Goal: Navigation & Orientation: Find specific page/section

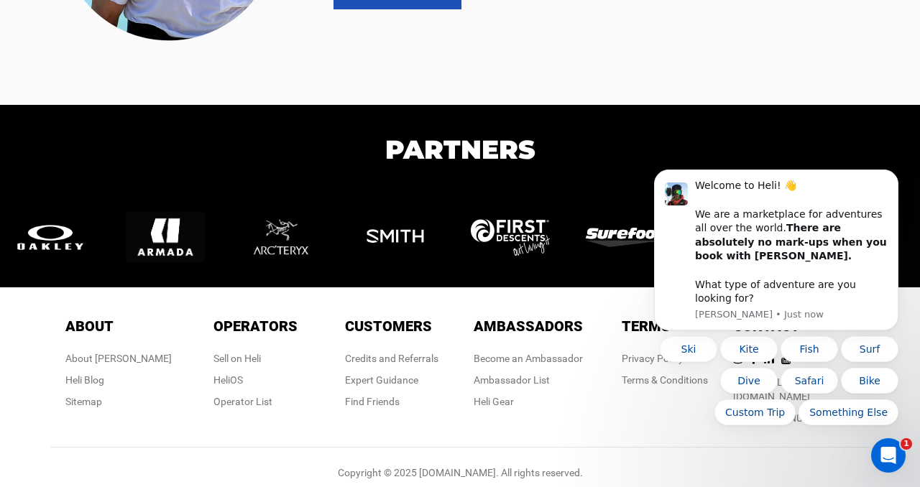
scroll to position [3076, 0]
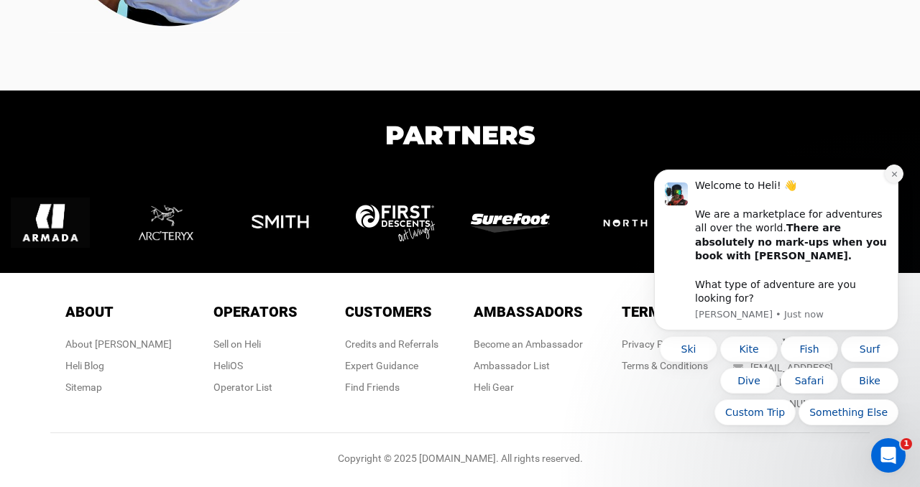
click at [894, 177] on icon "Dismiss notification" at bounding box center [893, 174] width 5 height 5
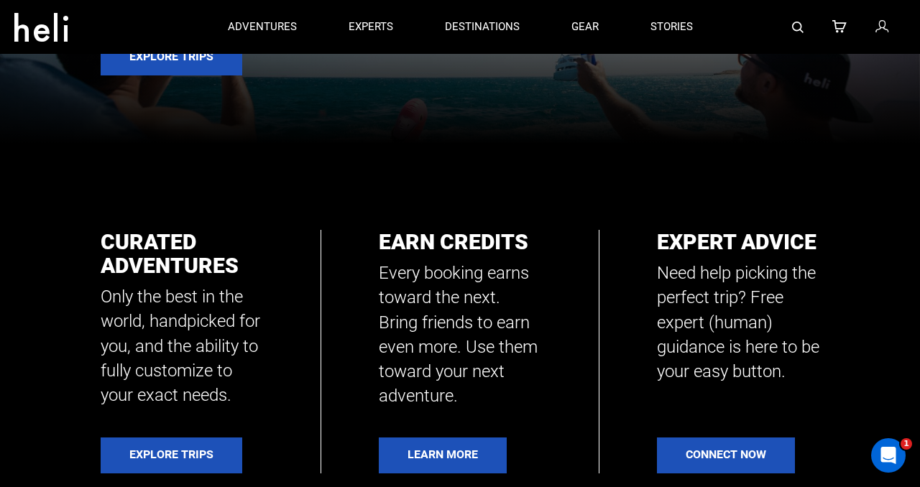
scroll to position [0, 0]
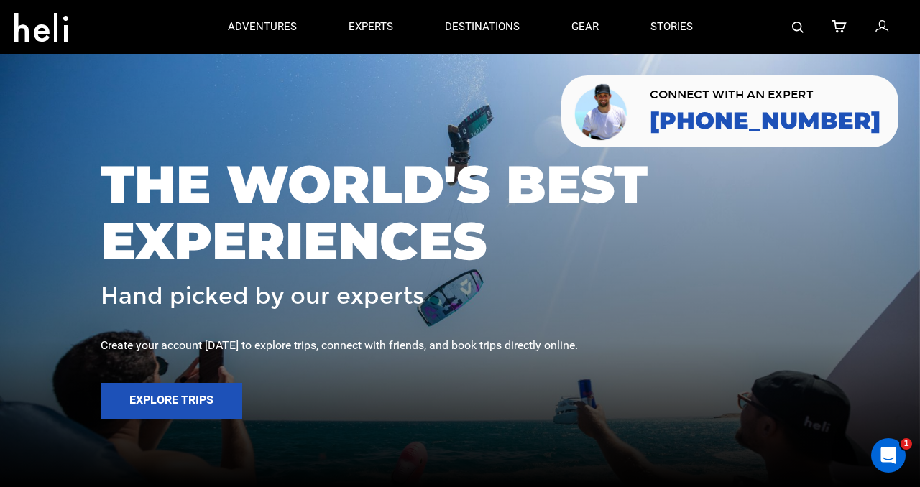
click at [880, 27] on icon at bounding box center [881, 27] width 13 height 19
click at [392, 324] on div "THE WORLD'S BEST EXPERIENCES Hand picked by our experts Create your account [DA…" at bounding box center [460, 244] width 920 height 205
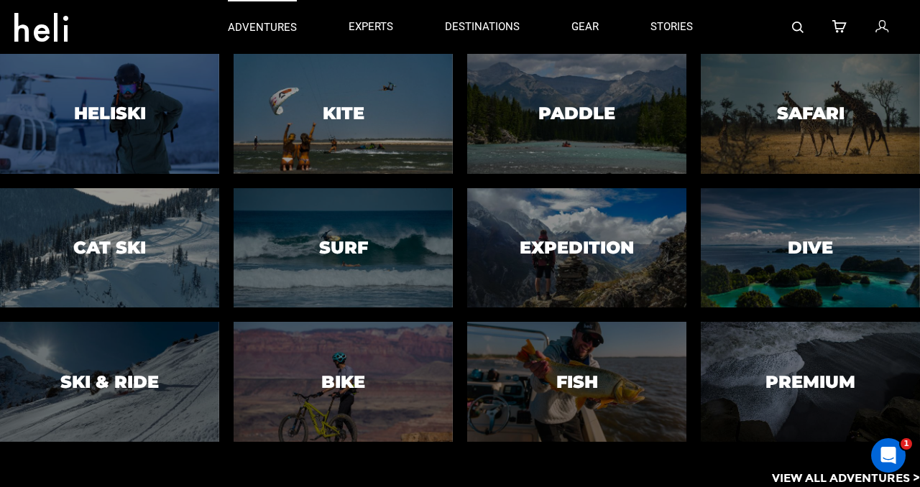
click at [277, 30] on p "adventures" at bounding box center [262, 27] width 69 height 15
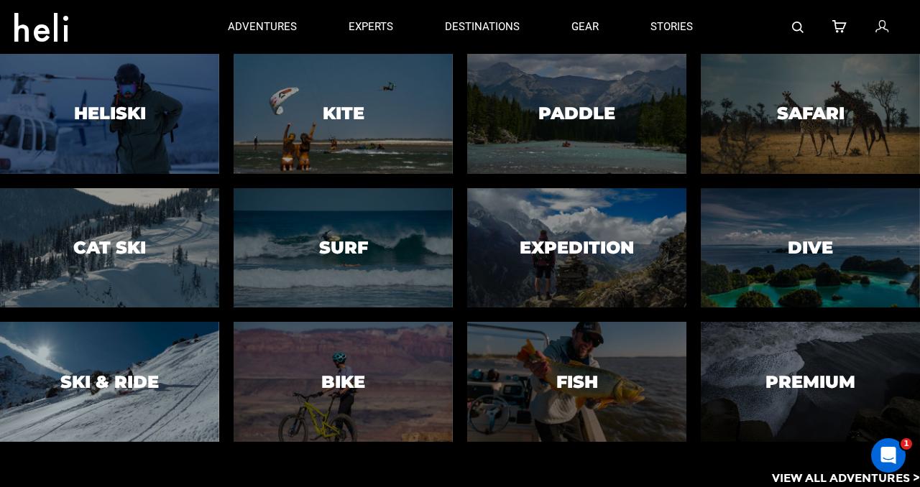
click at [93, 380] on h3 "Ski & Ride" at bounding box center [109, 382] width 98 height 19
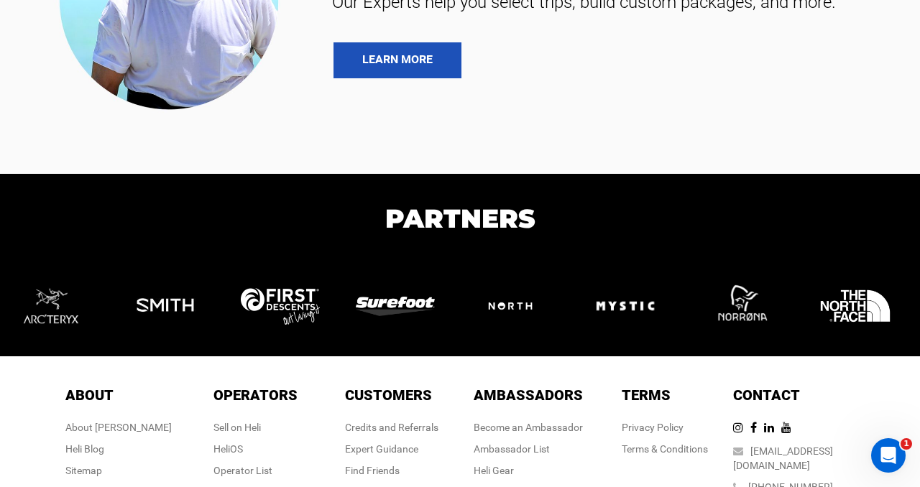
scroll to position [5257, 0]
